Goal: Information Seeking & Learning: Learn about a topic

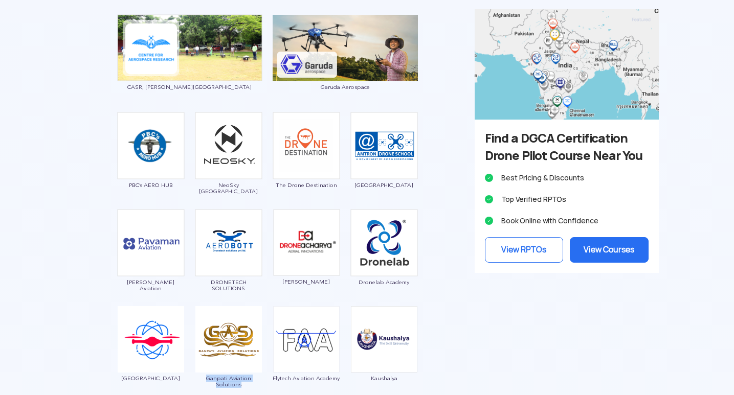
scroll to position [1347, 0]
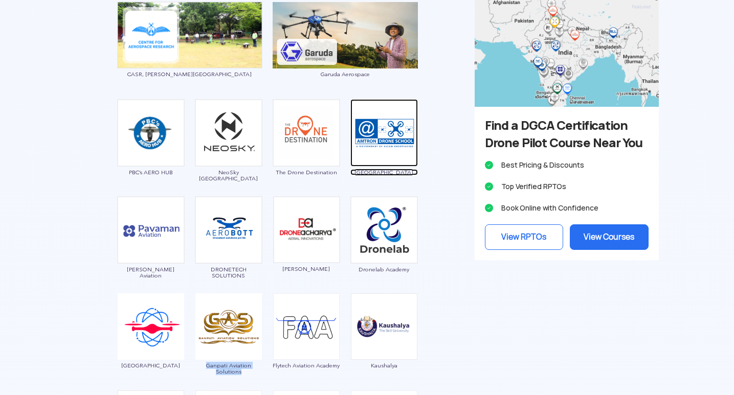
click at [392, 144] on img at bounding box center [383, 132] width 67 height 67
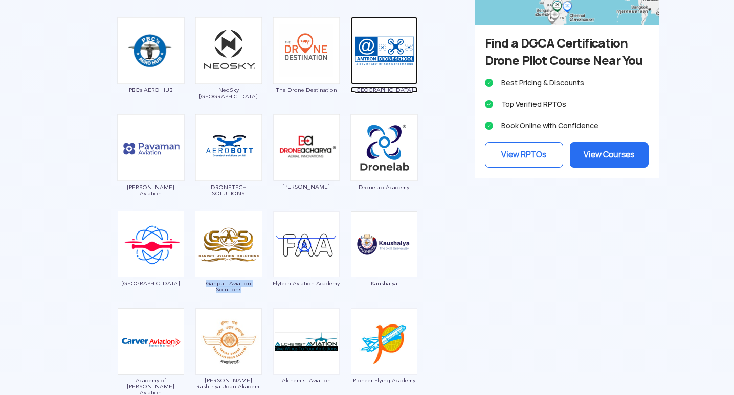
scroll to position [1450, 0]
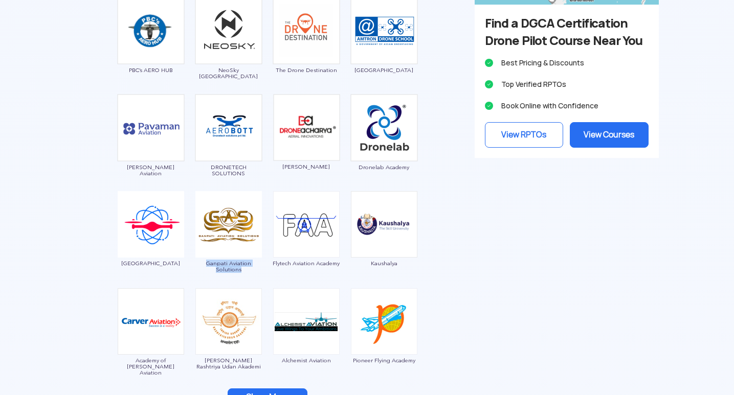
click at [154, 240] on img at bounding box center [151, 224] width 66 height 66
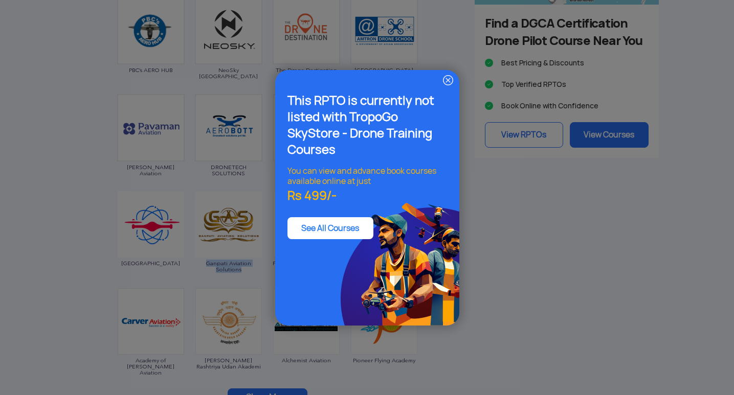
click at [446, 79] on img at bounding box center [448, 80] width 12 height 12
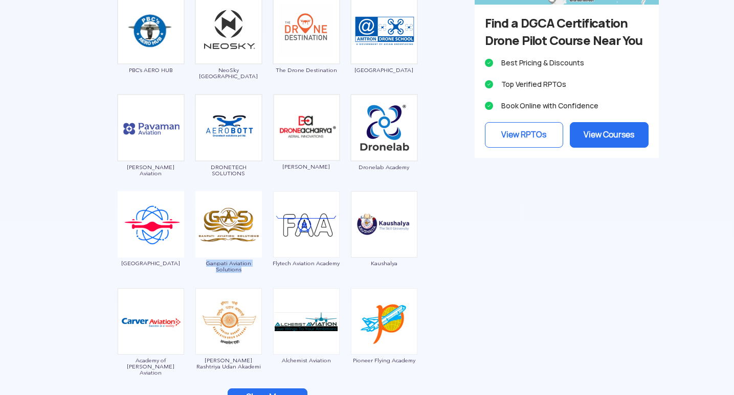
click at [170, 227] on img at bounding box center [151, 224] width 66 height 66
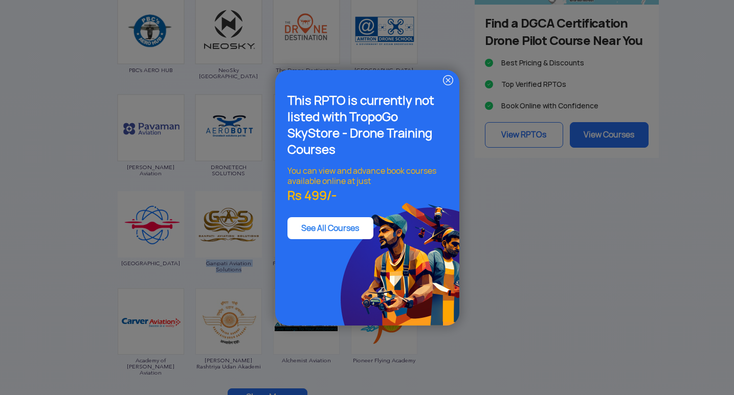
click at [447, 82] on img at bounding box center [448, 80] width 12 height 12
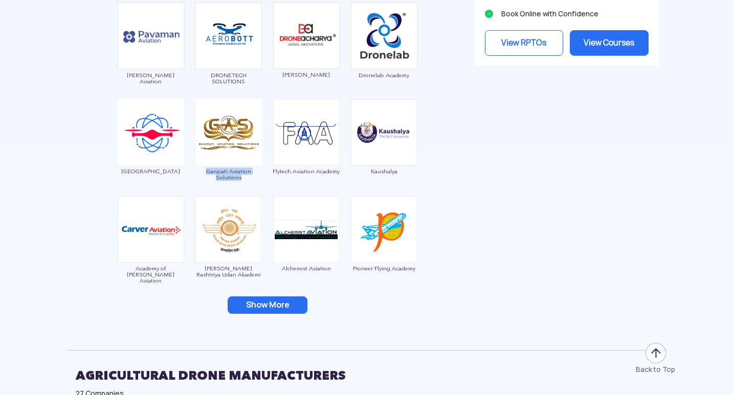
scroll to position [1603, 0]
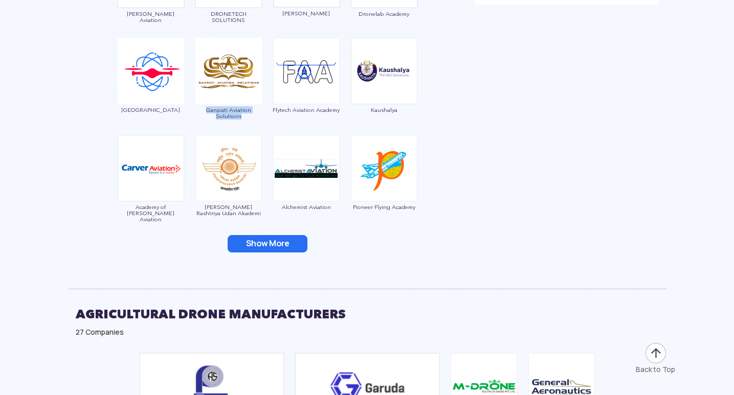
click at [387, 188] on img at bounding box center [384, 168] width 66 height 66
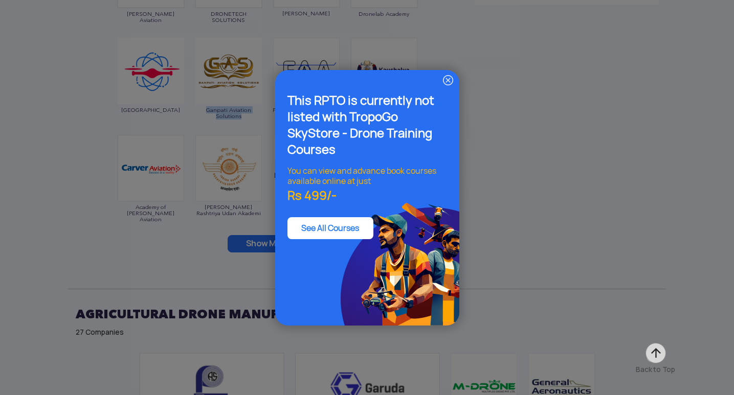
click at [449, 78] on img at bounding box center [448, 80] width 12 height 12
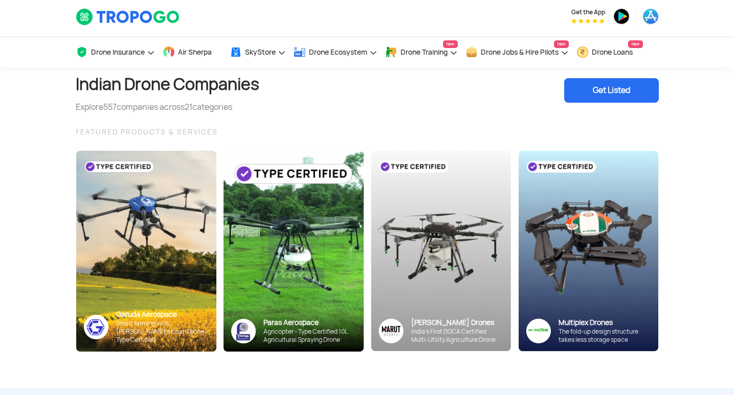
scroll to position [0, 0]
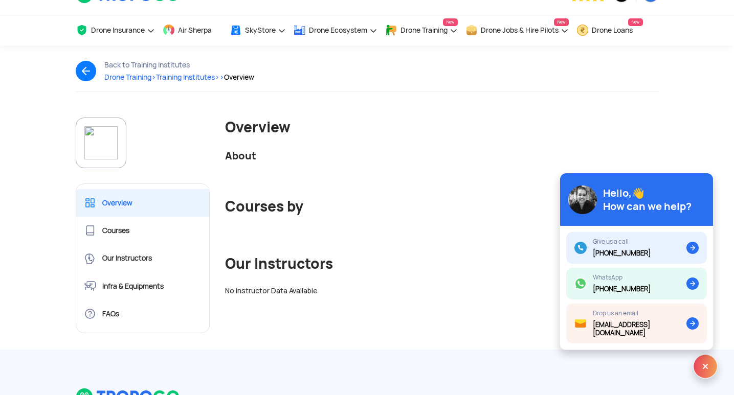
scroll to position [8, 0]
